Goal: Information Seeking & Learning: Learn about a topic

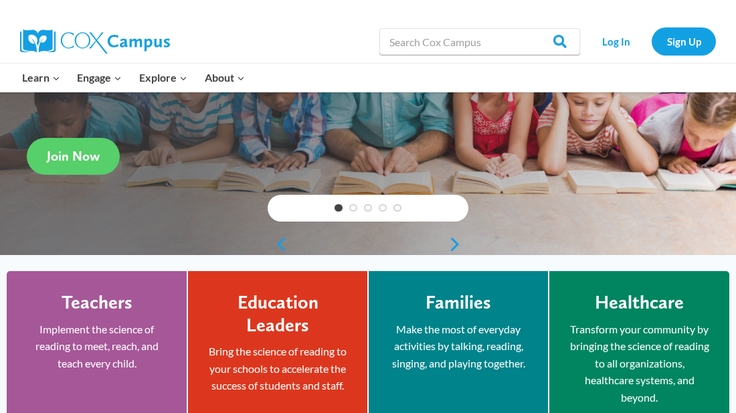
scroll to position [203, 0]
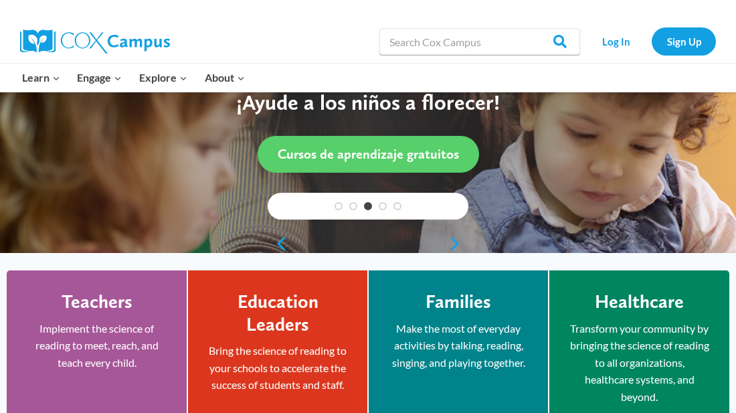
click at [96, 350] on p "Implement the science of reading to meet, reach, and teach every child." at bounding box center [97, 346] width 140 height 52
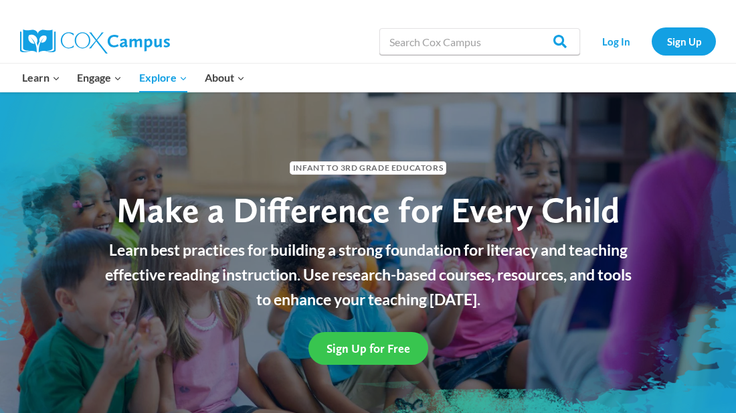
click at [348, 339] on link "Sign Up for Free" at bounding box center [369, 348] width 120 height 33
click at [613, 149] on div "Infant to 3rd Grade Educators" at bounding box center [368, 165] width 569 height 48
click at [391, 278] on p "Learn best practices for building a strong foundation for literacy and teaching…" at bounding box center [368, 275] width 542 height 74
click at [408, 351] on span "Sign Up for Free" at bounding box center [369, 348] width 84 height 14
click at [386, 337] on link "Sign Up for Free" at bounding box center [369, 348] width 120 height 33
